Goal: Task Accomplishment & Management: Use online tool/utility

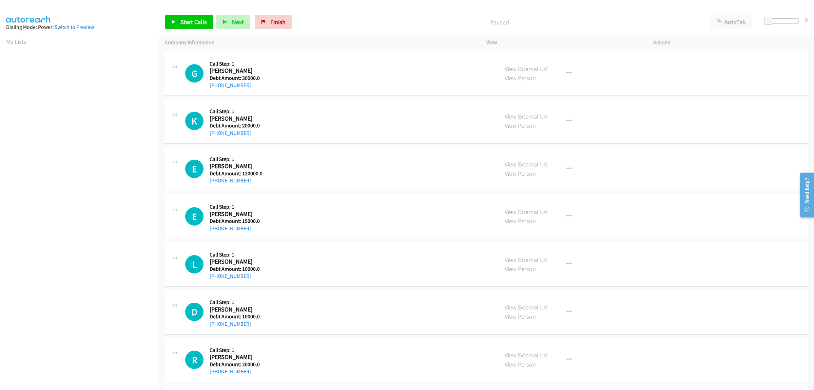
drag, startPoint x: 248, startPoint y: 86, endPoint x: 216, endPoint y: 89, distance: 32.0
click at [216, 89] on div "[PHONE_NUMBER]" at bounding box center [236, 85] width 52 height 8
copy link "[PHONE_NUMBER]"
drag, startPoint x: 257, startPoint y: 129, endPoint x: 216, endPoint y: 133, distance: 41.2
click at [216, 133] on div "[PHONE_NUMBER]" at bounding box center [236, 133] width 52 height 8
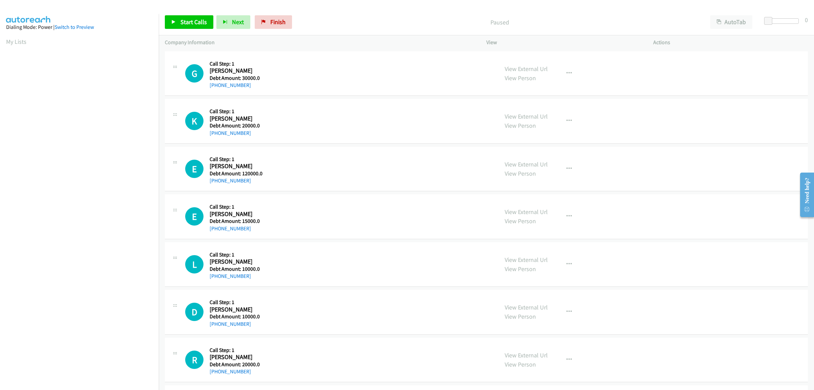
copy link "[PHONE_NUMBER]"
